Goal: Entertainment & Leisure: Consume media (video, audio)

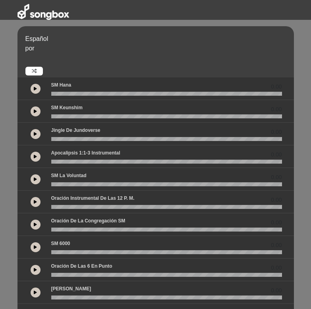
click at [35, 87] on icon at bounding box center [35, 89] width 3 height 4
click at [96, 94] on wave at bounding box center [166, 94] width 231 height 4
click at [37, 90] on icon at bounding box center [35, 89] width 2 height 4
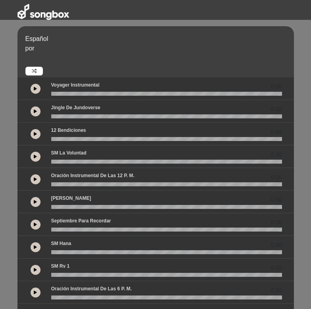
click at [35, 131] on button at bounding box center [36, 134] width 10 height 10
click at [31, 49] on font "por" at bounding box center [29, 48] width 9 height 7
click at [154, 137] on wave at bounding box center [166, 139] width 231 height 4
click at [133, 93] on wave at bounding box center [166, 94] width 231 height 4
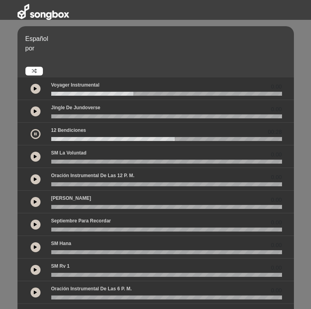
click at [133, 93] on wave at bounding box center [166, 94] width 231 height 4
click at [37, 134] on icon at bounding box center [35, 134] width 2 height 4
click at [36, 89] on icon at bounding box center [35, 89] width 3 height 4
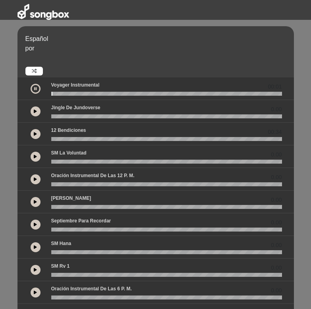
click at [87, 93] on wave at bounding box center [166, 94] width 231 height 4
click at [36, 89] on icon at bounding box center [35, 89] width 2 height 4
